Goal: Information Seeking & Learning: Learn about a topic

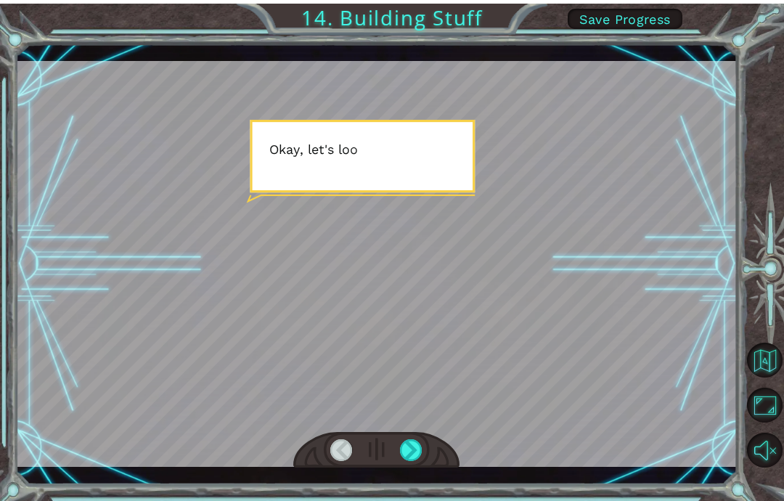
scroll to position [-5, 0]
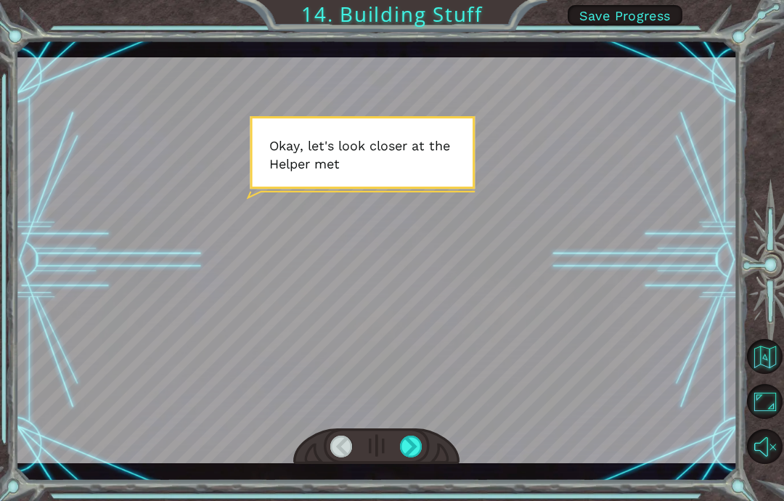
click at [649, 11] on span "Save Progress" at bounding box center [626, 15] width 92 height 15
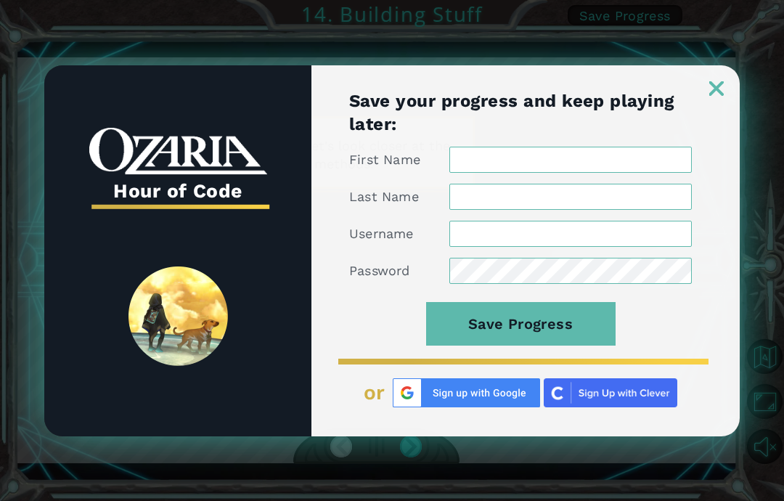
click at [719, 91] on img at bounding box center [716, 88] width 15 height 15
